Goal: Transaction & Acquisition: Obtain resource

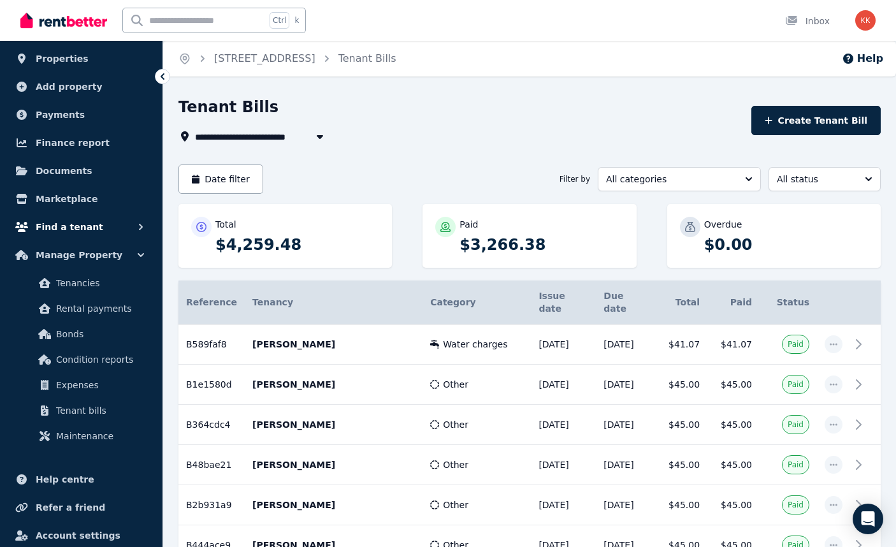
scroll to position [75, 0]
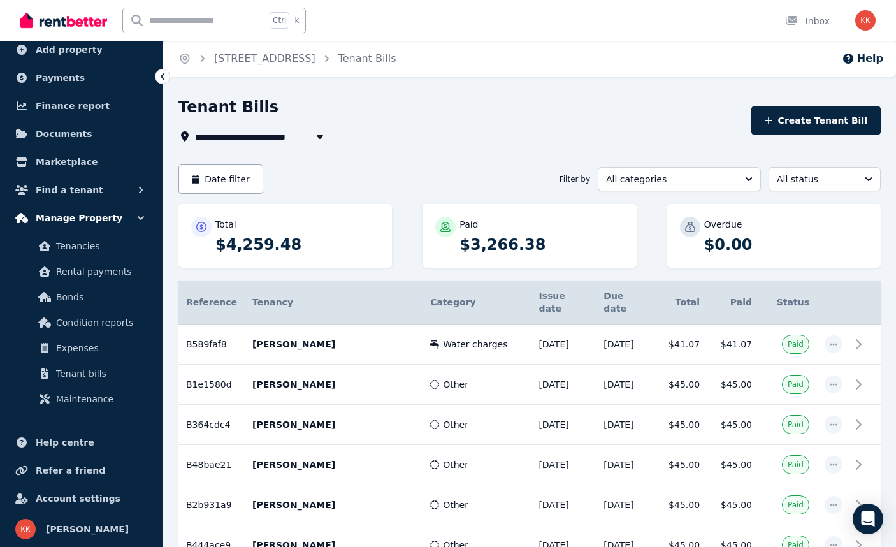
click at [141, 223] on icon "button" at bounding box center [140, 218] width 13 height 13
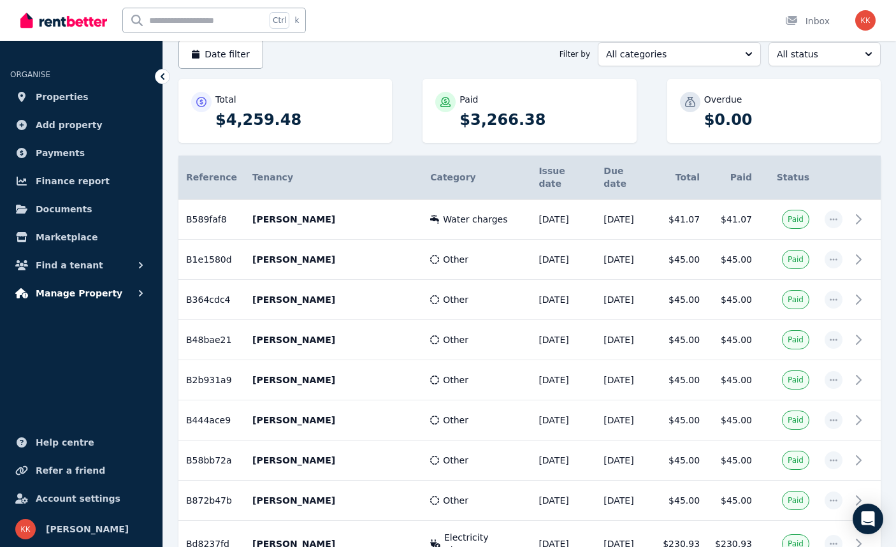
scroll to position [127, 0]
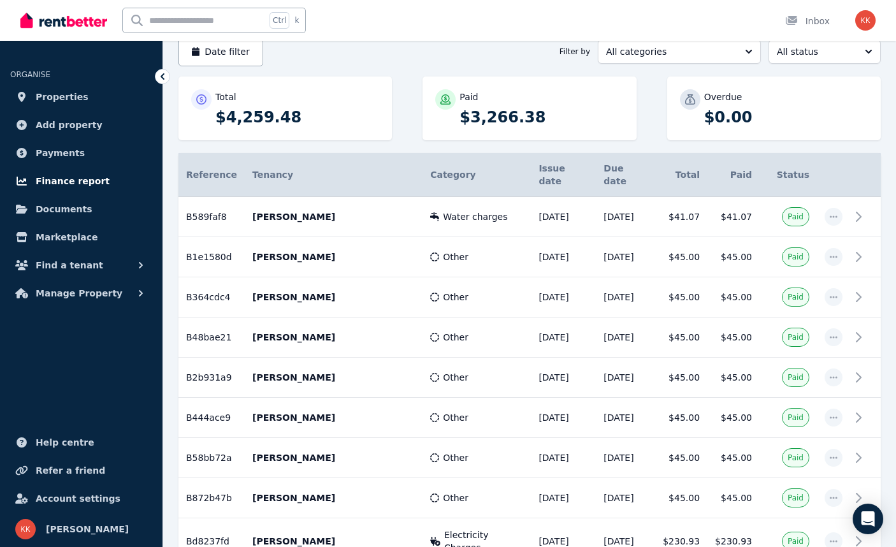
click at [73, 184] on span "Finance report" at bounding box center [73, 180] width 74 height 15
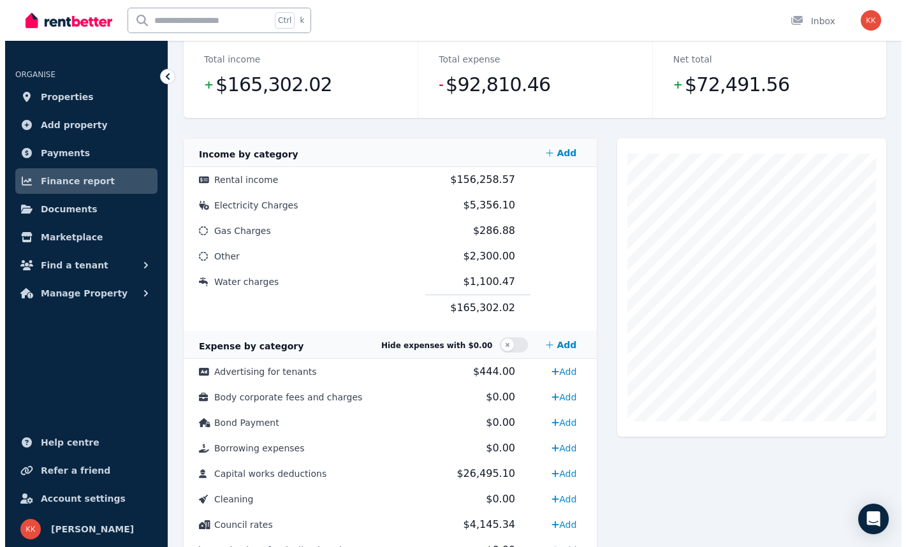
scroll to position [64, 0]
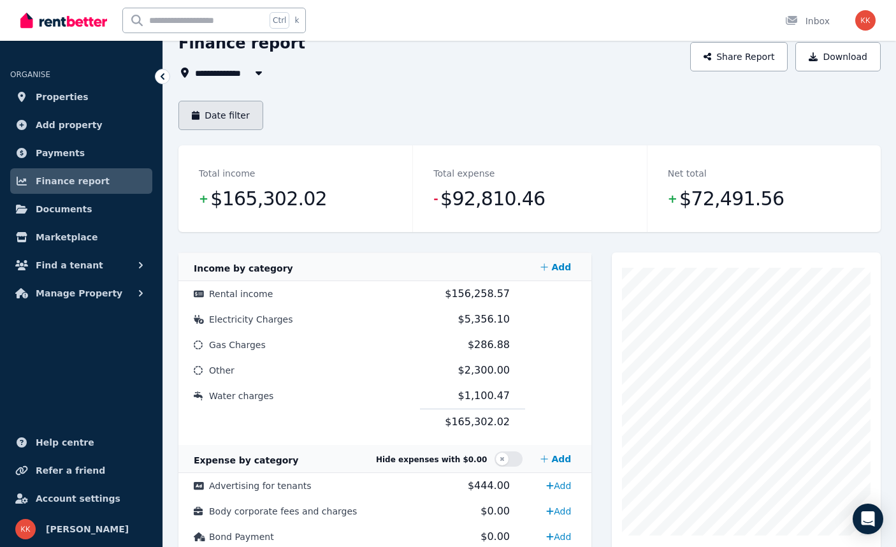
click at [231, 119] on button "Date filter" at bounding box center [220, 115] width 85 height 29
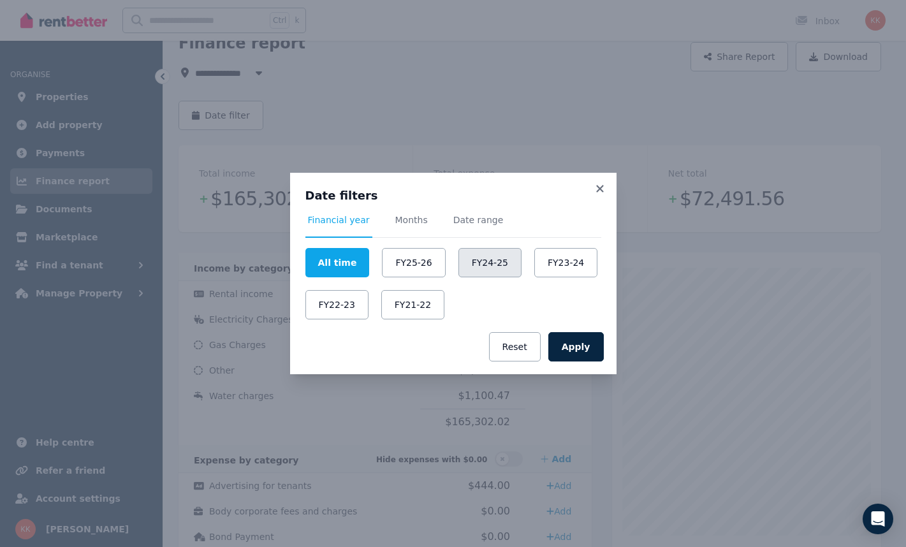
click at [496, 262] on button "FY24-25" at bounding box center [489, 262] width 63 height 29
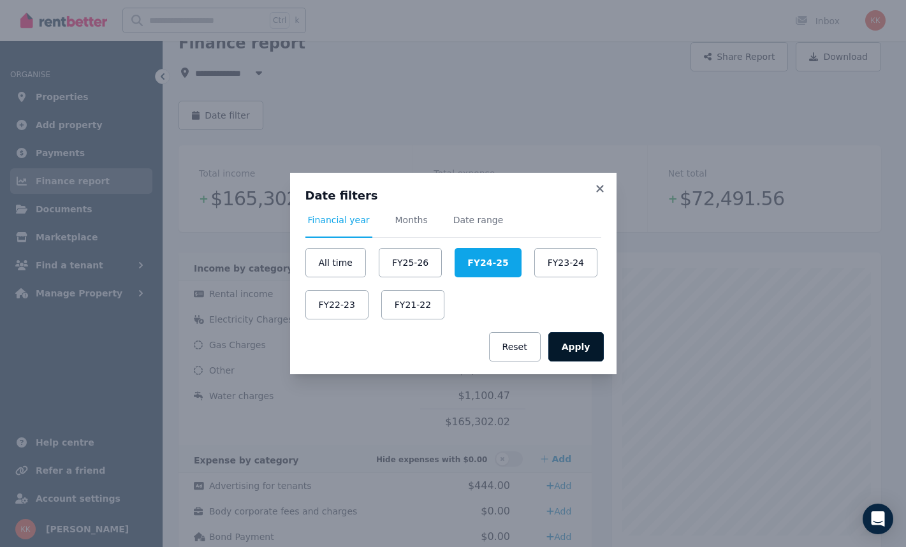
click at [584, 342] on button "Apply" at bounding box center [575, 346] width 55 height 29
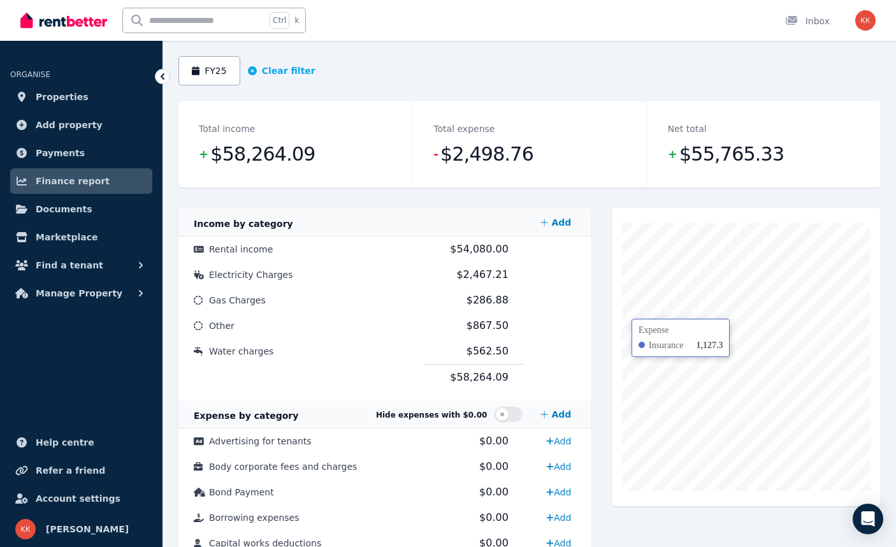
scroll to position [34, 0]
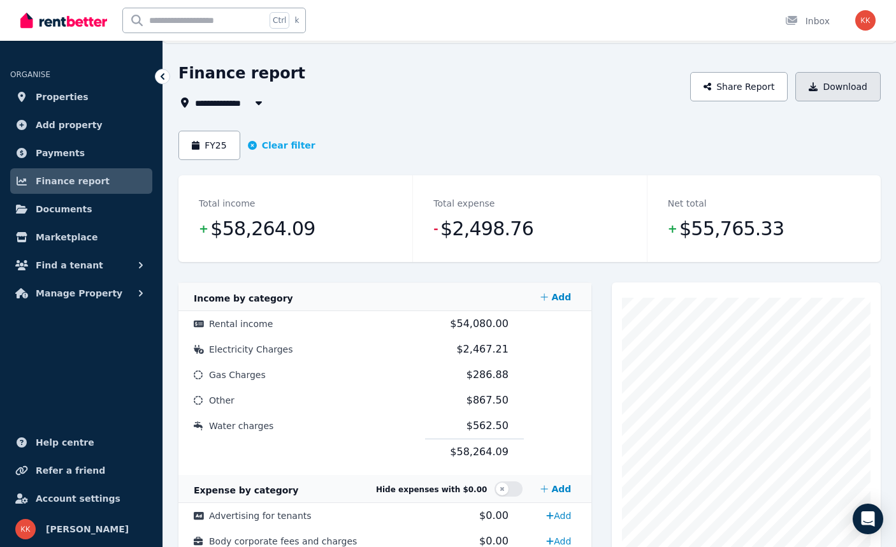
click at [838, 84] on button "Download" at bounding box center [837, 86] width 85 height 29
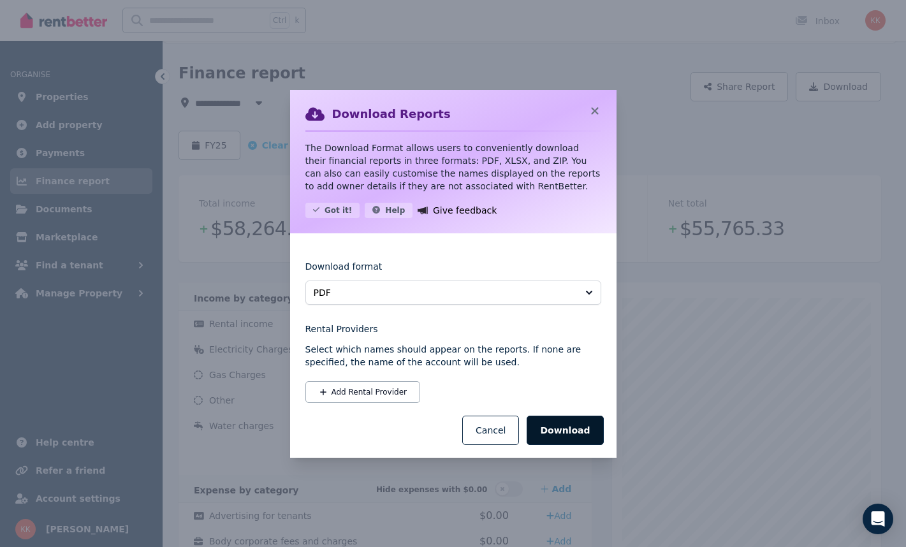
click at [569, 430] on button "Download" at bounding box center [565, 430] width 76 height 29
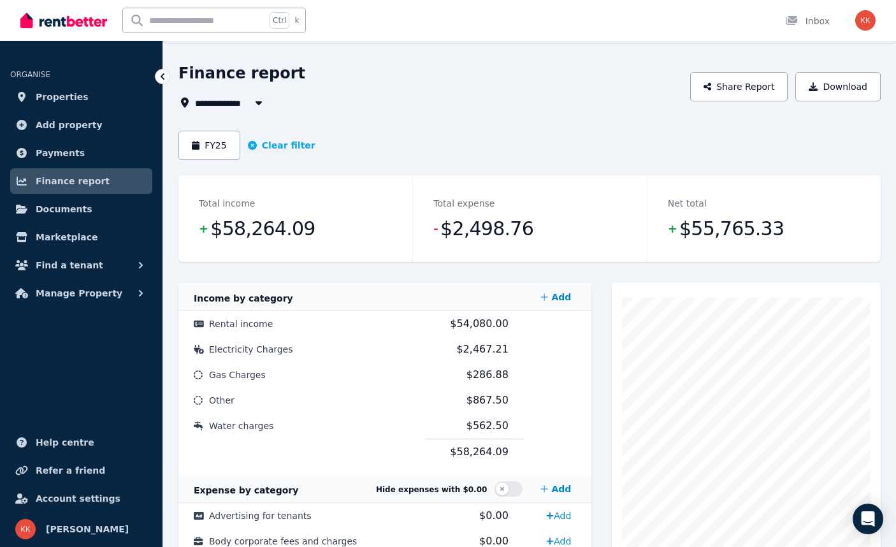
click at [510, 144] on div "FY25 Clear filter" at bounding box center [529, 145] width 702 height 29
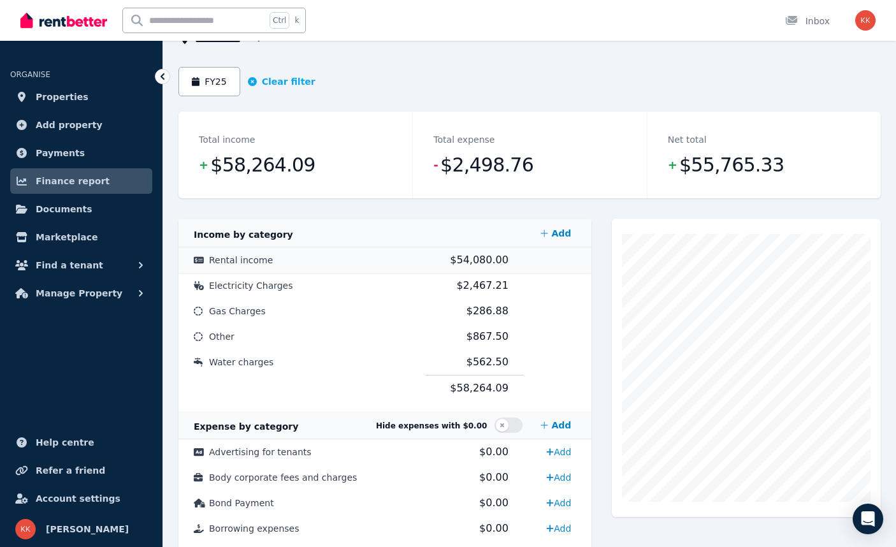
scroll to position [161, 0]
